Goal: Navigation & Orientation: Find specific page/section

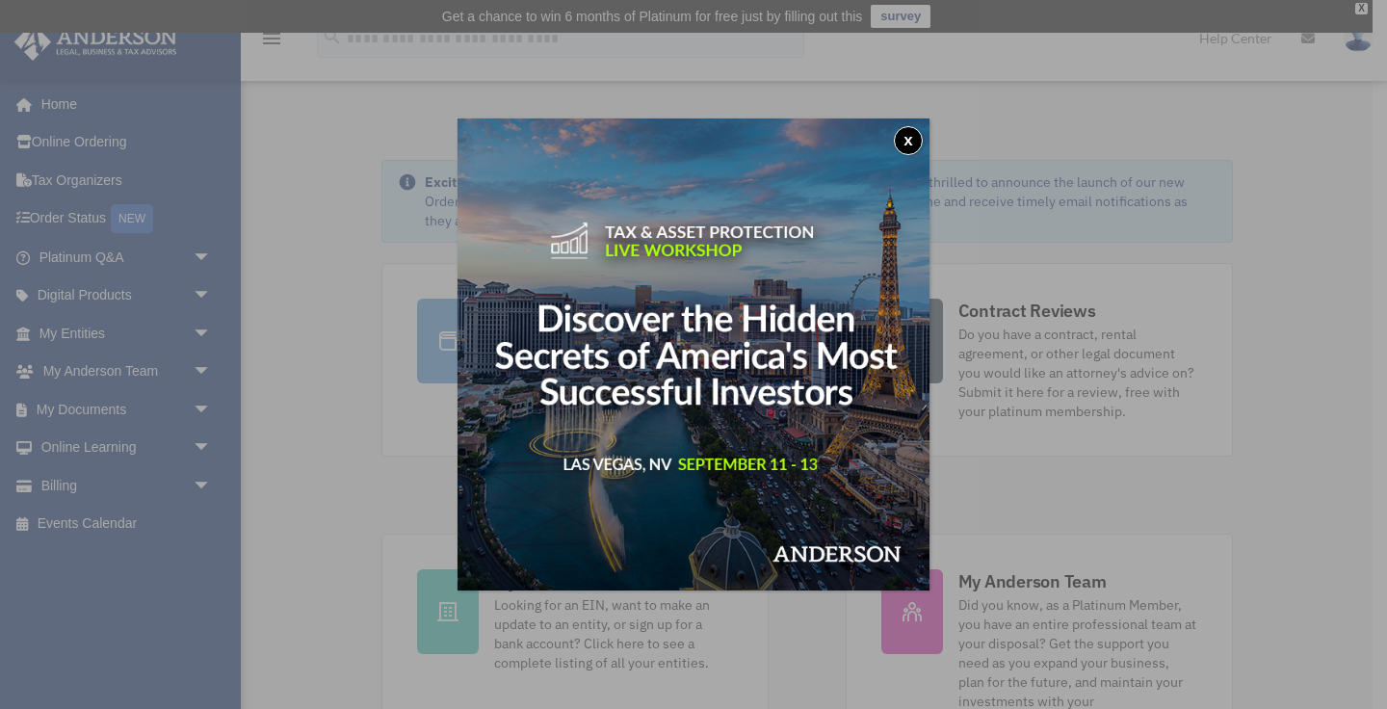
click at [913, 139] on button "x" at bounding box center [908, 140] width 29 height 29
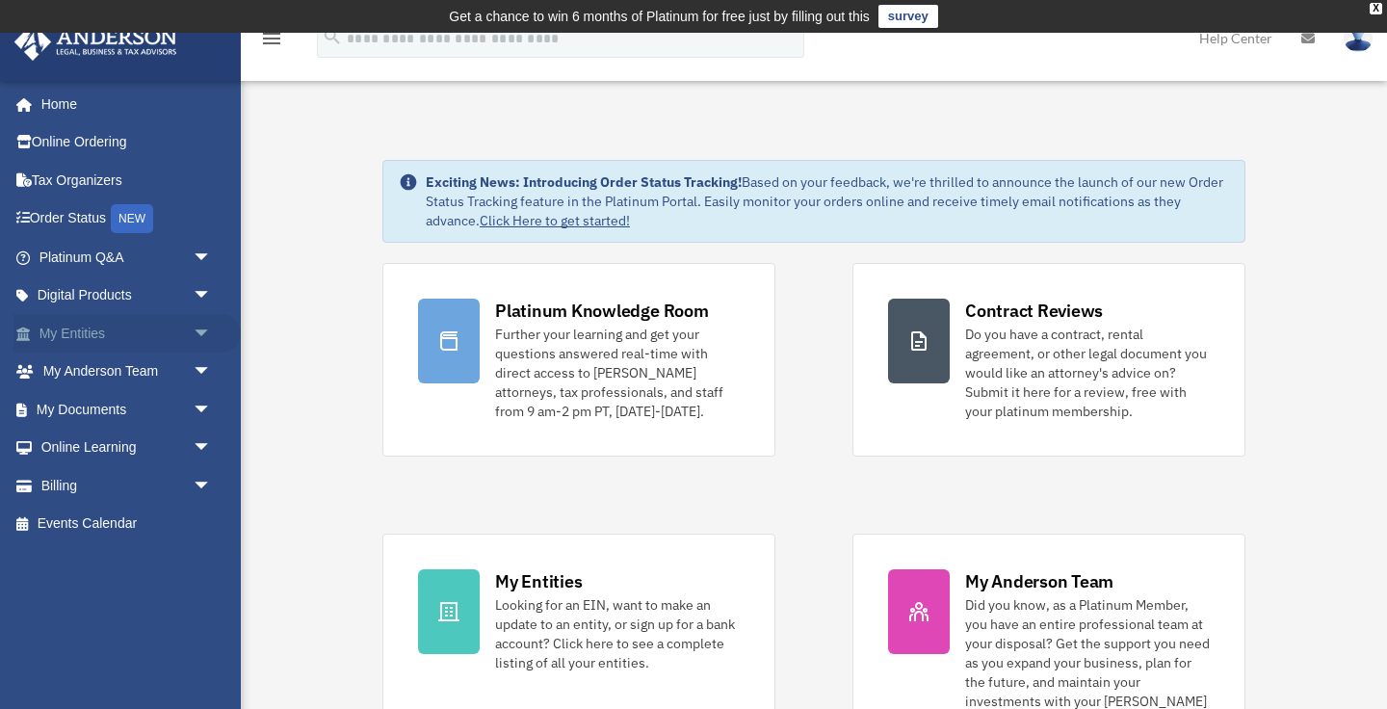
click at [119, 331] on link "My Entities arrow_drop_down" at bounding box center [126, 333] width 227 height 39
click at [110, 336] on link "My Entities arrow_drop_down" at bounding box center [126, 333] width 227 height 39
click at [80, 337] on link "My Entities arrow_drop_down" at bounding box center [126, 333] width 227 height 39
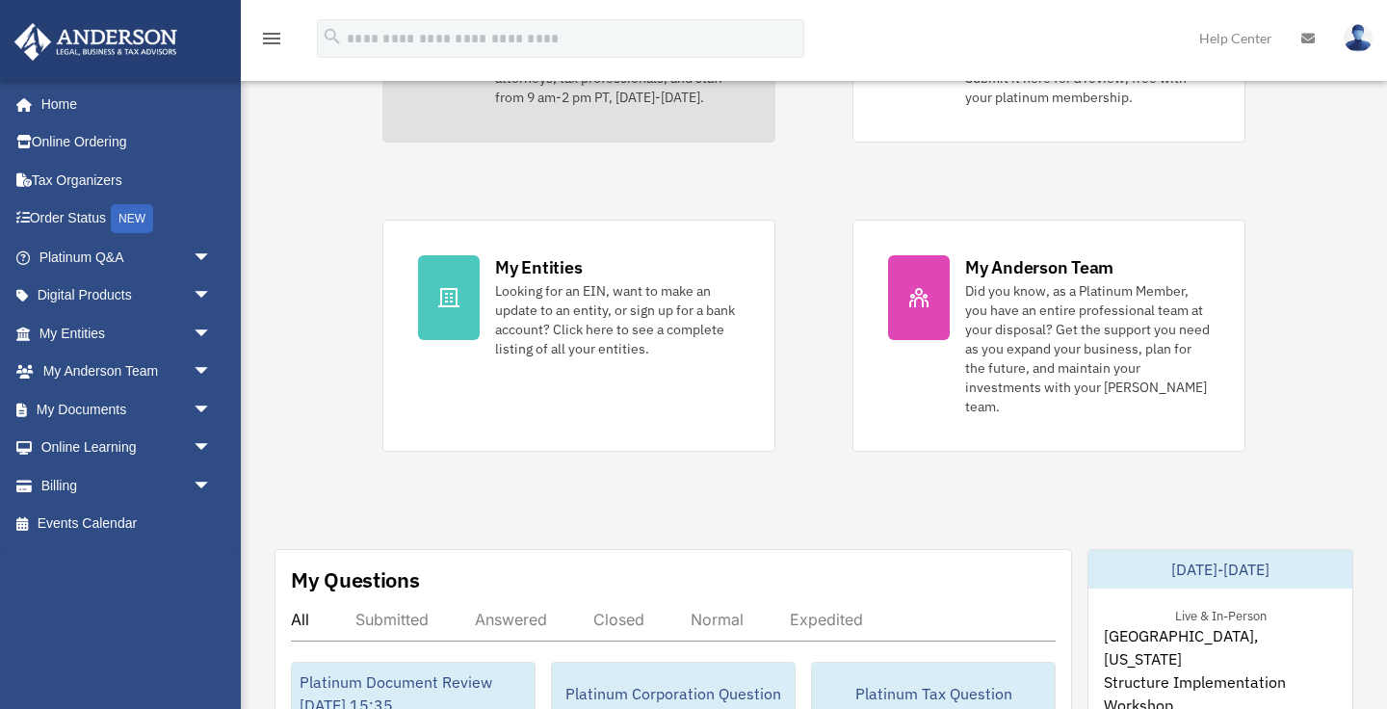
scroll to position [327, 0]
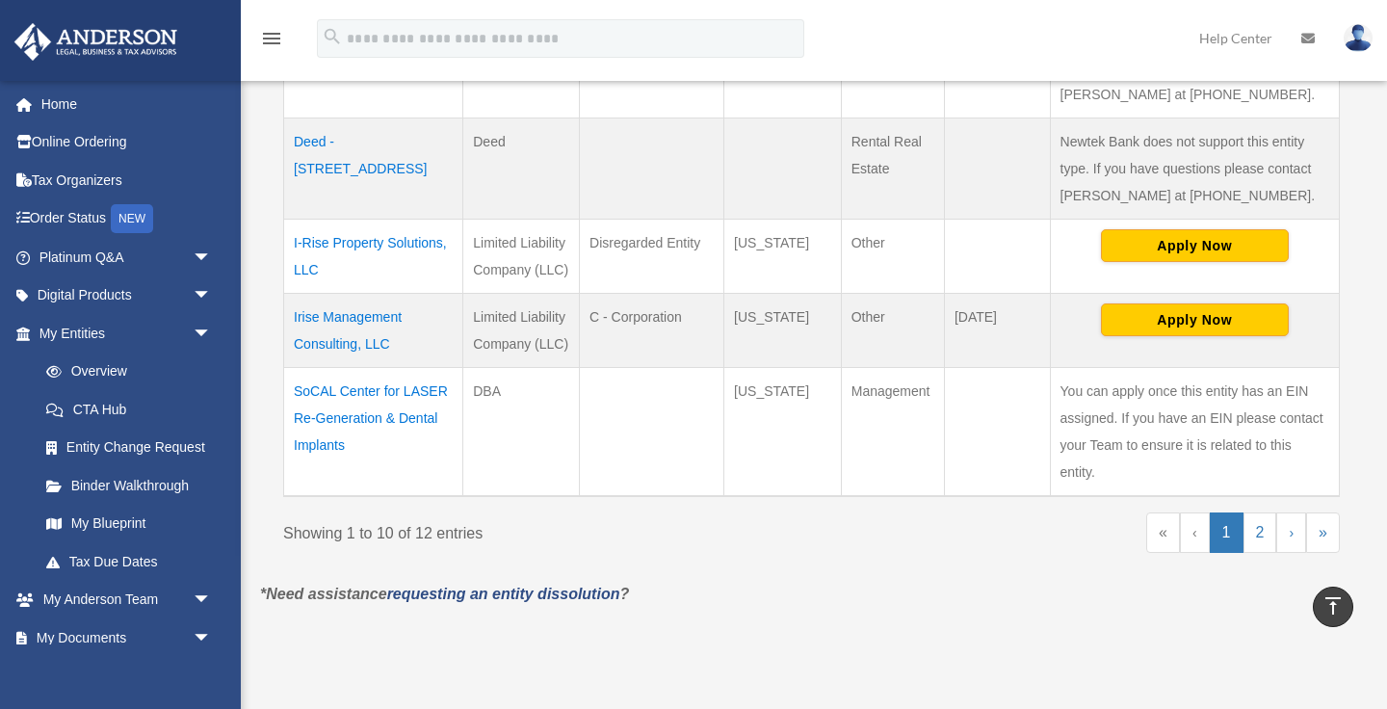
scroll to position [1068, 0]
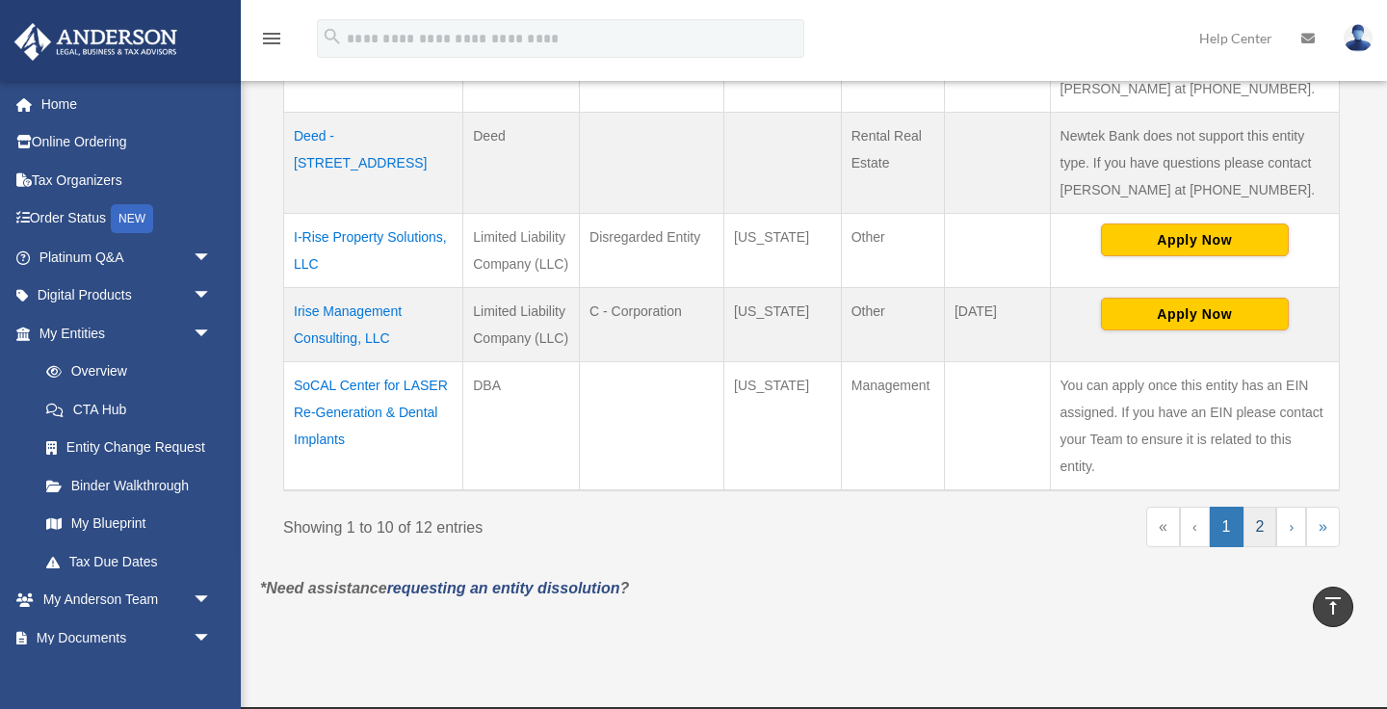
click at [1260, 508] on link "2" at bounding box center [1261, 527] width 34 height 40
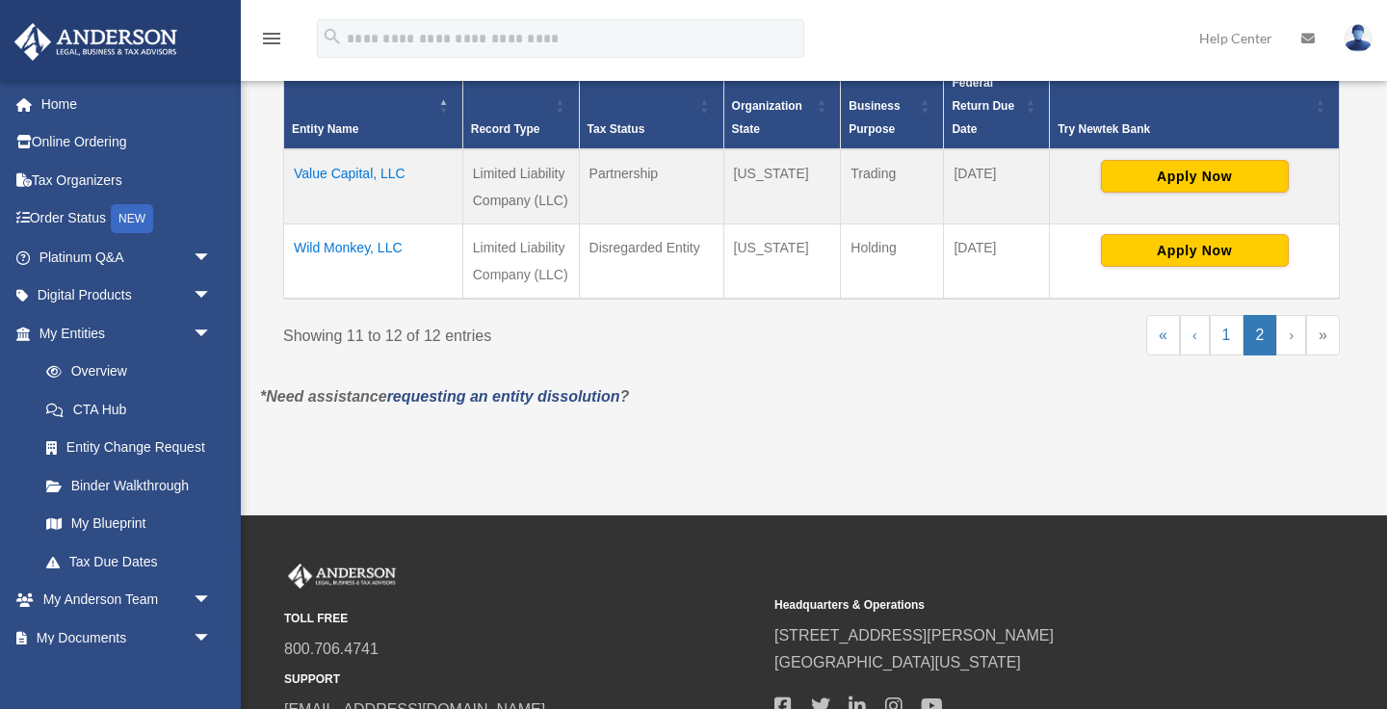
scroll to position [454, 0]
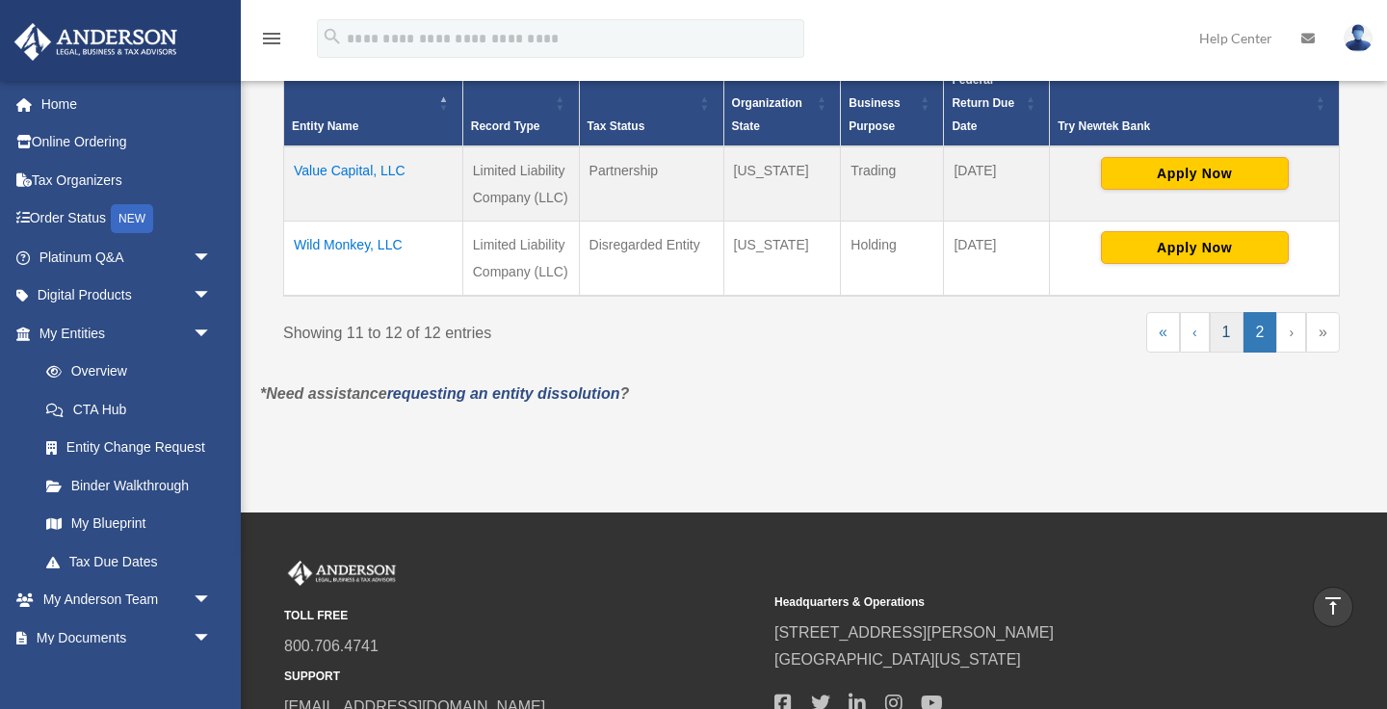
click at [1225, 336] on link "1" at bounding box center [1227, 332] width 34 height 40
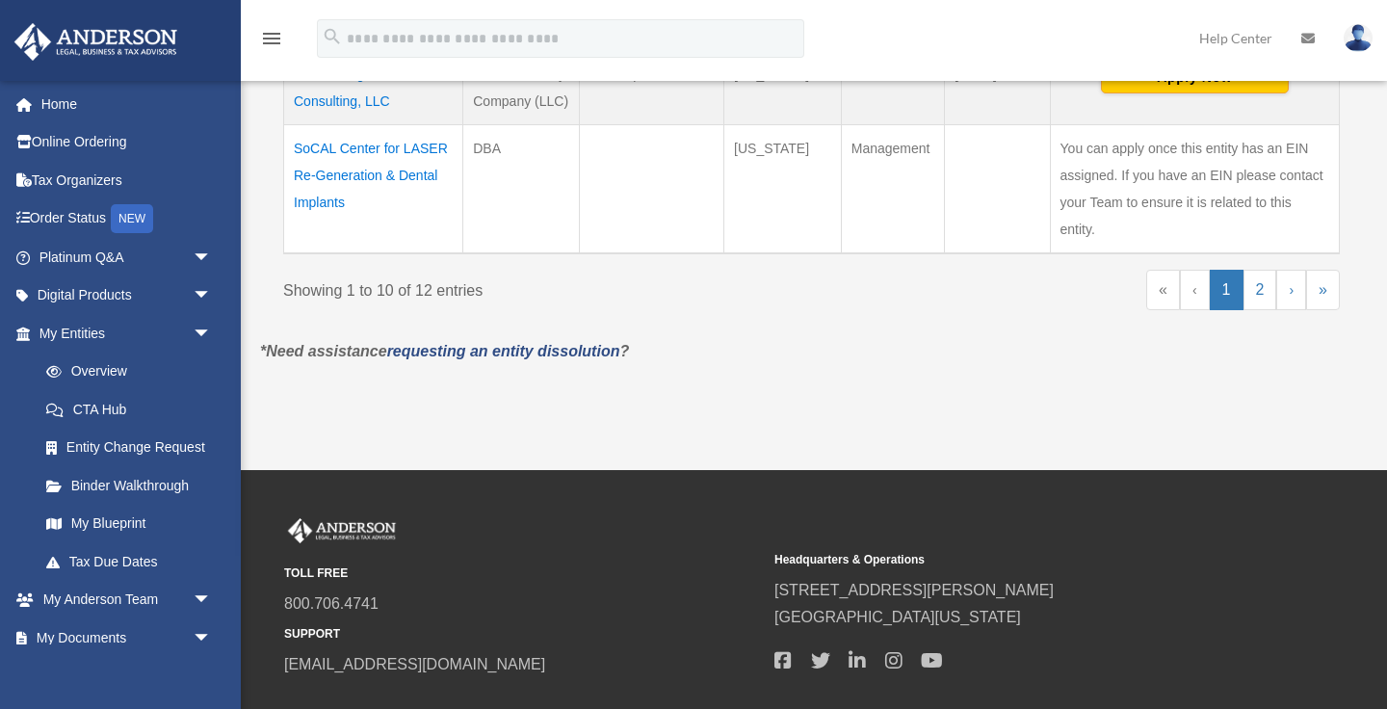
scroll to position [1317, 0]
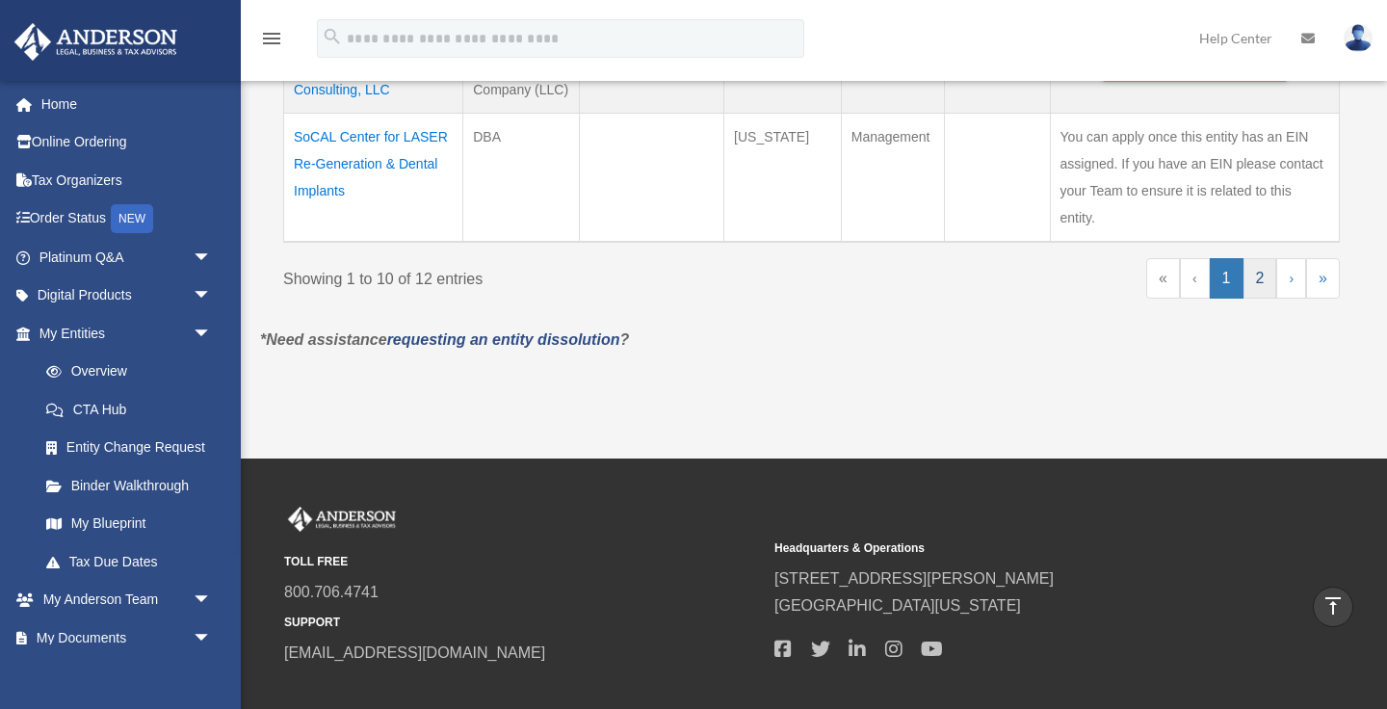
click at [1260, 258] on link "2" at bounding box center [1261, 278] width 34 height 40
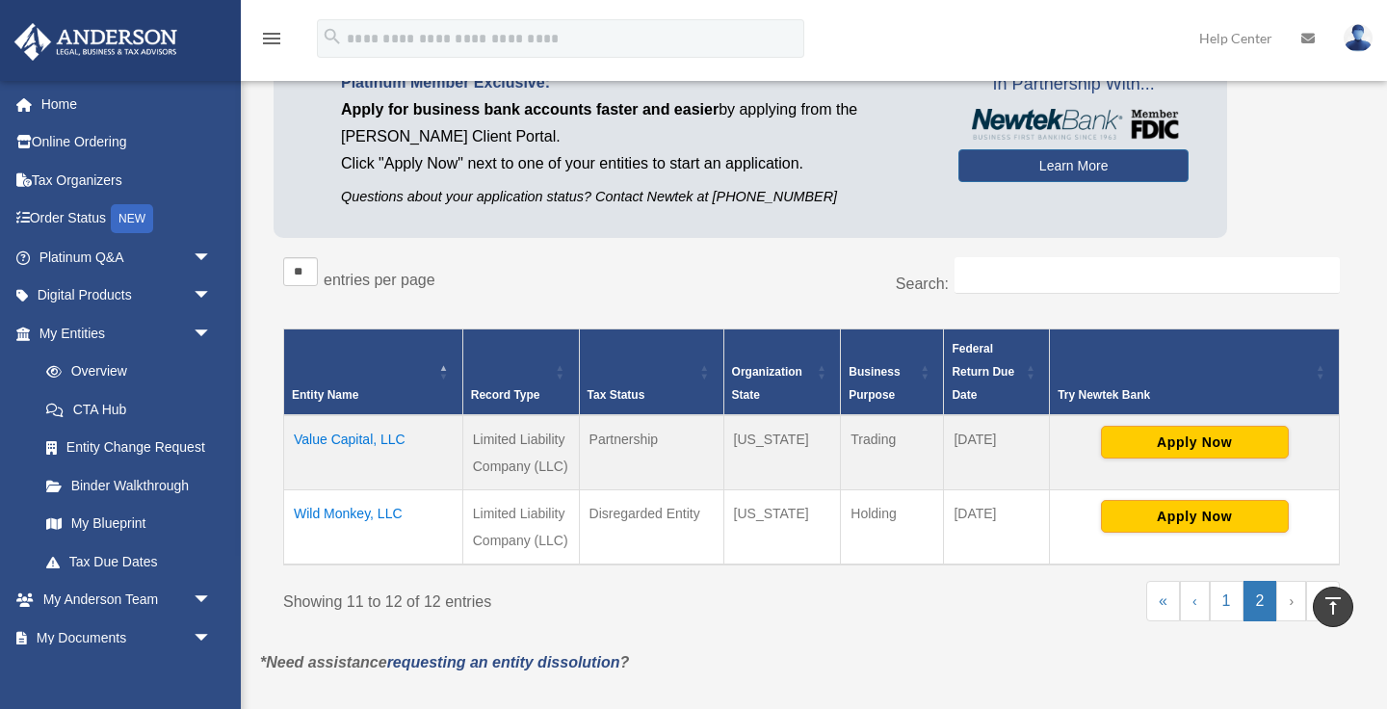
scroll to position [221, 0]
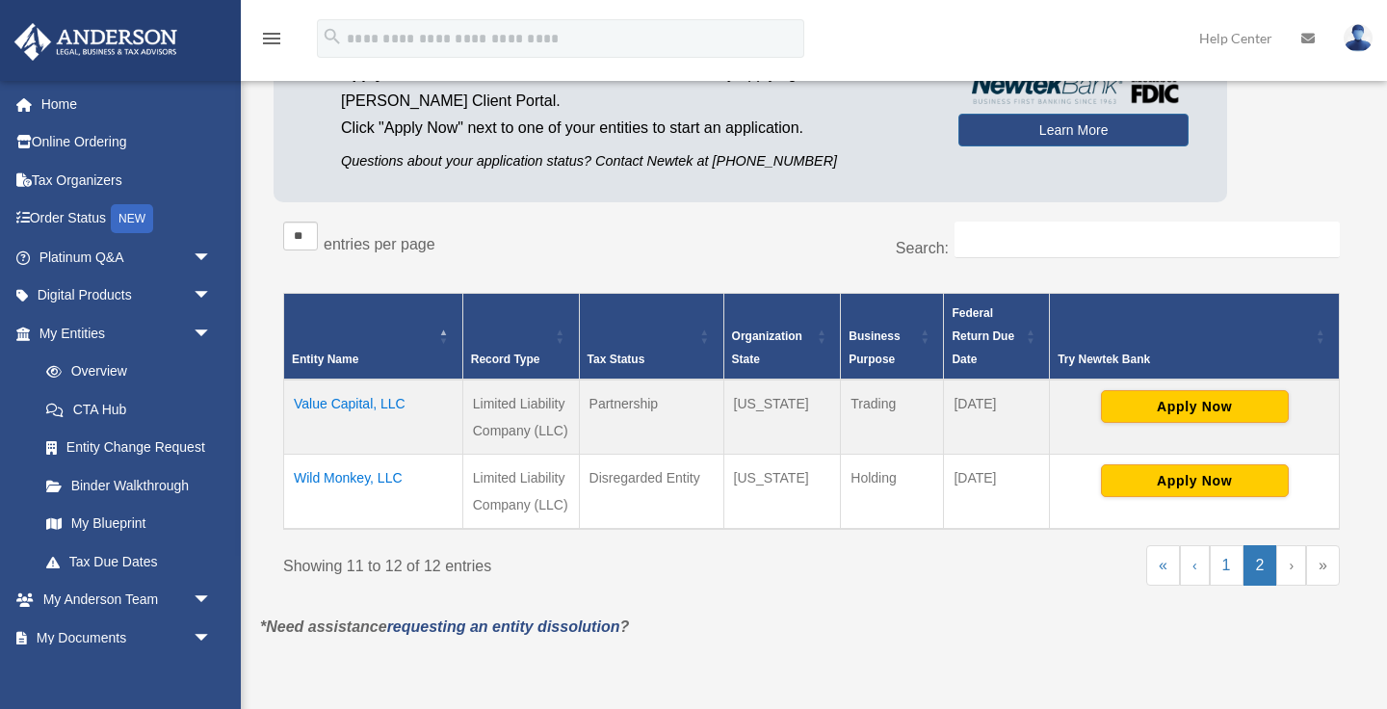
click at [361, 398] on td "Value Capital, LLC" at bounding box center [373, 417] width 179 height 75
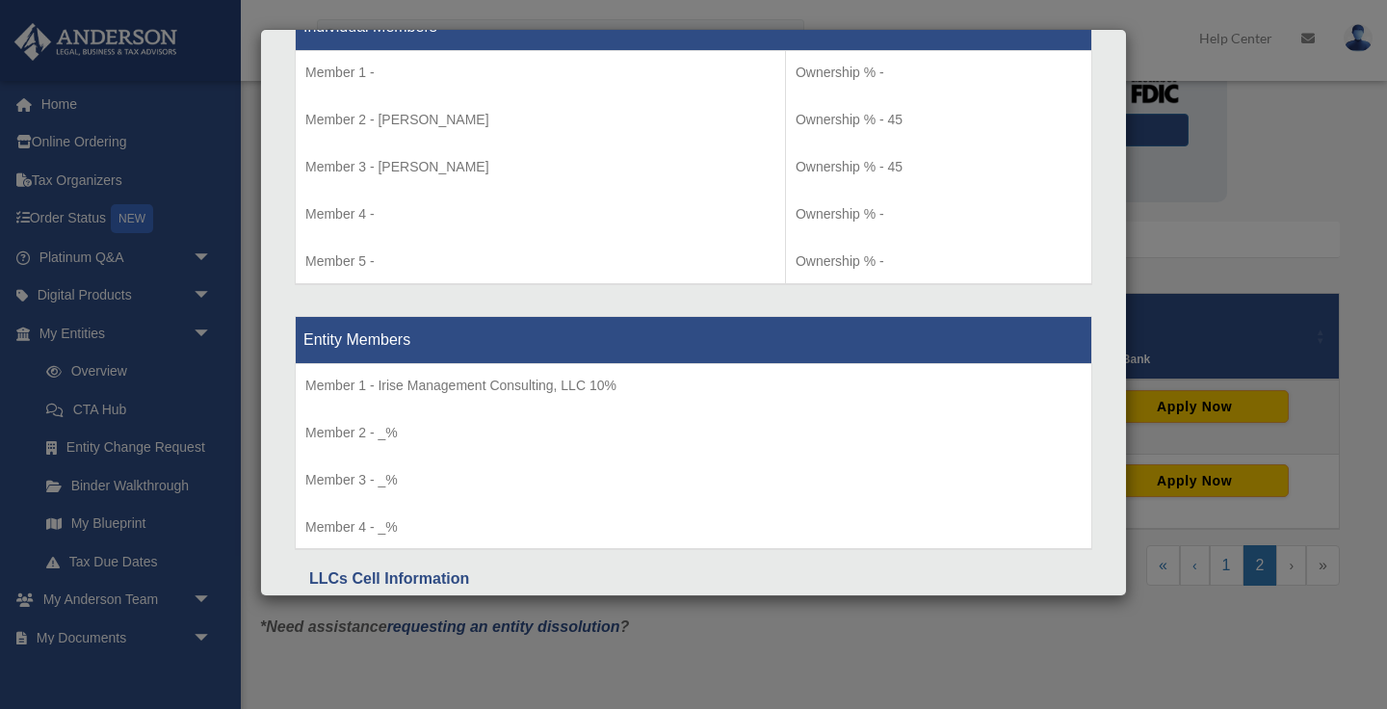
scroll to position [2052, 0]
